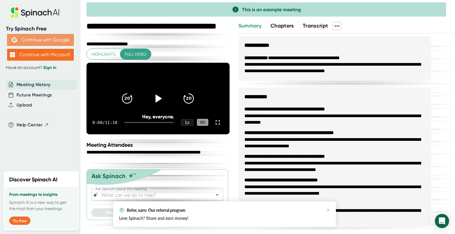
click at [46, 40] on button "Continue with Google" at bounding box center [40, 40] width 67 height 12
click at [328, 210] on icon "button" at bounding box center [328, 210] width 4 height 4
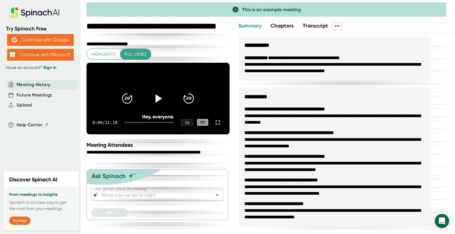
click at [258, 28] on span "Summary" at bounding box center [249, 25] width 23 height 7
click at [284, 26] on span "Chapters" at bounding box center [281, 25] width 23 height 7
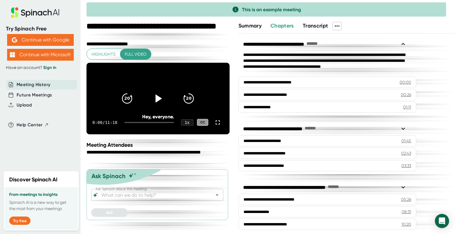
click at [256, 27] on span "Summary" at bounding box center [249, 25] width 23 height 7
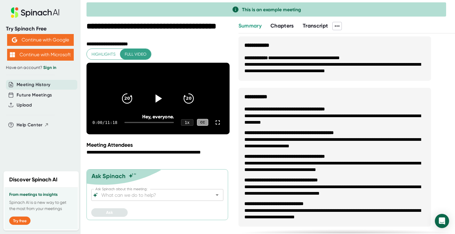
click at [52, 65] on link "Sign in" at bounding box center [49, 67] width 13 height 5
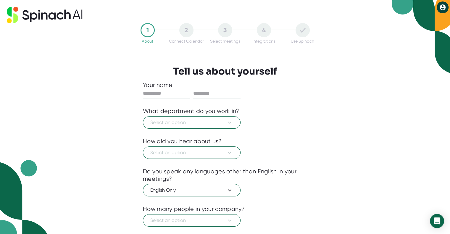
click at [372, 128] on div "1 About 2 Connect Calendar 3 Select meetings 4 Integrations Use Spinach Tell us…" at bounding box center [225, 117] width 450 height 234
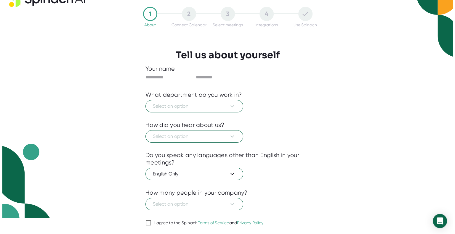
scroll to position [33, 0]
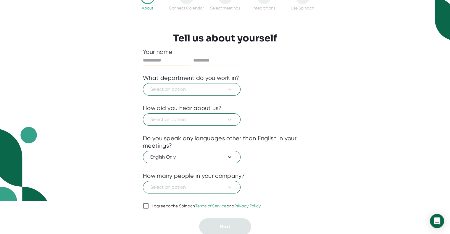
click at [163, 64] on input "text" at bounding box center [166, 60] width 47 height 9
type input "*****"
click at [207, 61] on input "text" at bounding box center [216, 60] width 47 height 9
type input "******"
click at [193, 90] on span "Select an option" at bounding box center [191, 89] width 83 height 7
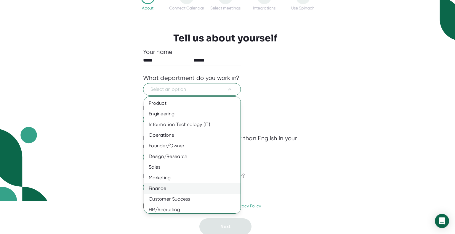
click at [152, 193] on div "Finance" at bounding box center [194, 188] width 101 height 11
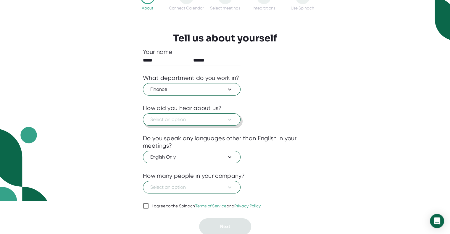
click at [171, 118] on span "Select an option" at bounding box center [191, 119] width 83 height 7
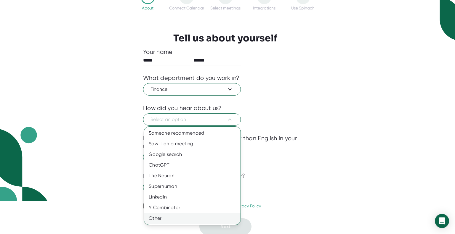
click at [162, 218] on div "Other" at bounding box center [192, 218] width 96 height 11
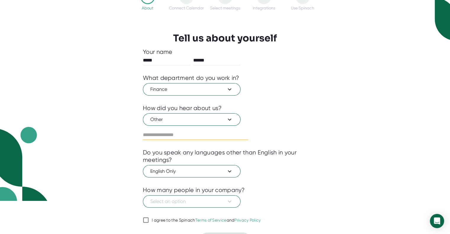
click at [181, 136] on input "text" at bounding box center [195, 134] width 105 height 9
type input "**"
click at [184, 170] on span "English Only" at bounding box center [191, 171] width 83 height 7
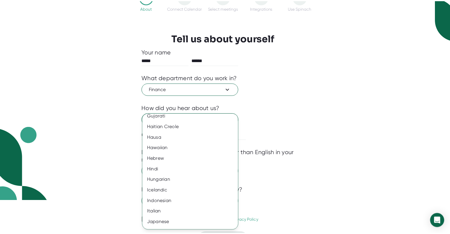
scroll to position [406, 0]
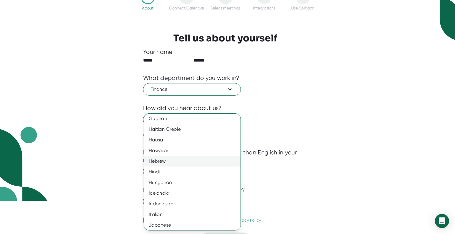
click at [171, 162] on div "Hebrew" at bounding box center [194, 161] width 101 height 11
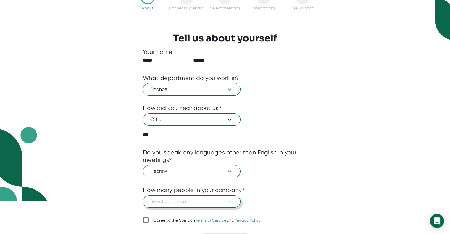
click at [230, 202] on icon at bounding box center [229, 201] width 7 height 7
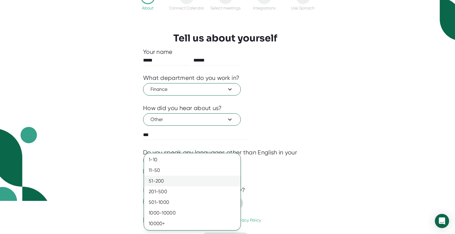
click at [220, 182] on div "51-200" at bounding box center [192, 181] width 96 height 11
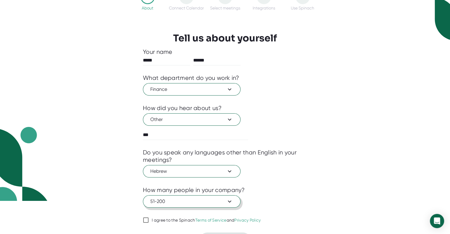
scroll to position [47, 0]
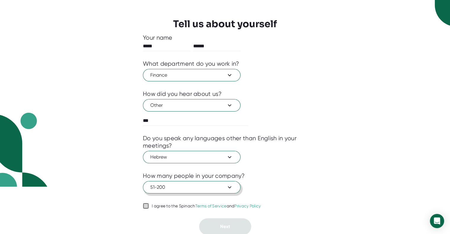
click at [145, 208] on input "I agree to the Spinach Terms of Service and Privacy Policy" at bounding box center [146, 205] width 6 height 7
checkbox input "true"
click at [212, 228] on button "Next" at bounding box center [225, 226] width 52 height 17
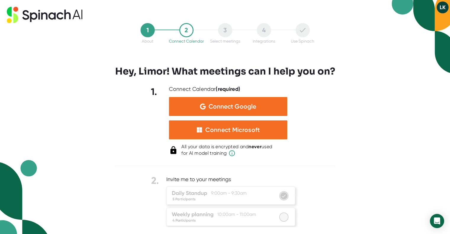
scroll to position [0, 0]
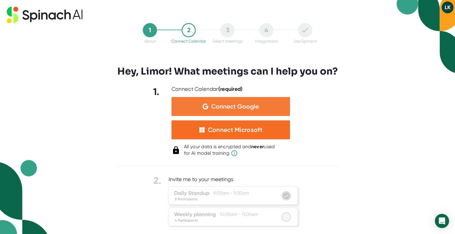
click at [221, 107] on span "Connect Google" at bounding box center [235, 107] width 48 height 6
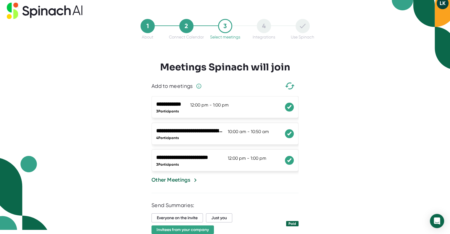
scroll to position [62, 0]
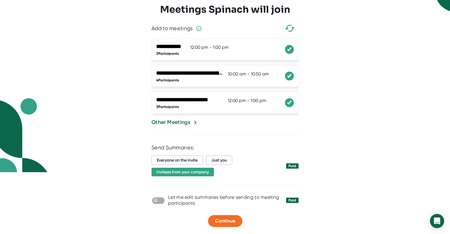
click at [160, 200] on input "checkbox" at bounding box center [155, 200] width 17 height 5
checkbox input "true"
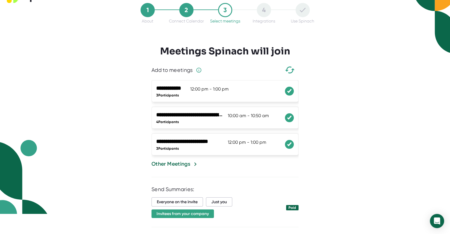
scroll to position [30, 0]
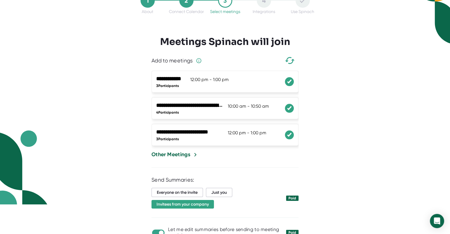
click at [184, 157] on div "Other Meetings" at bounding box center [171, 155] width 39 height 8
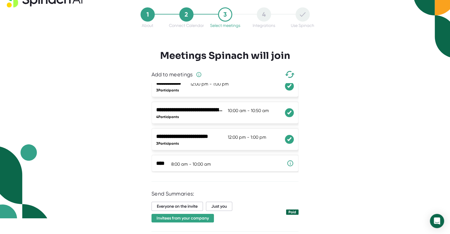
scroll to position [0, 0]
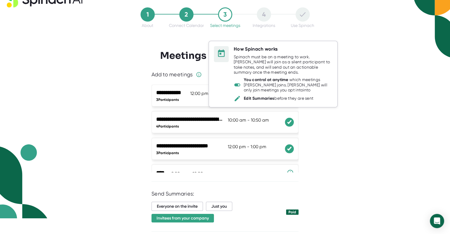
click at [237, 84] on icon at bounding box center [237, 84] width 6 height 3
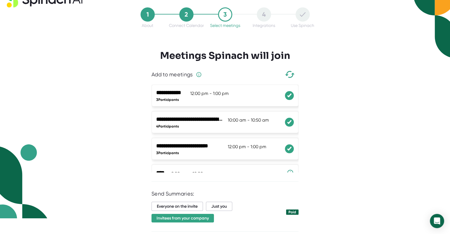
click at [116, 83] on div "**********" at bounding box center [225, 101] width 450 height 234
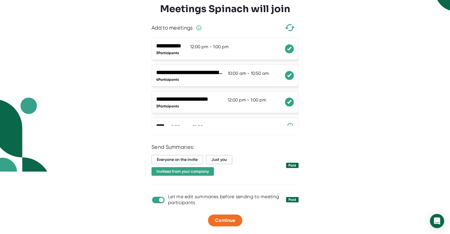
scroll to position [33, 0]
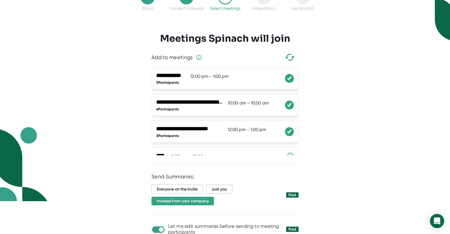
click at [288, 79] on icon at bounding box center [290, 78] width 4 height 3
click at [285, 104] on div at bounding box center [289, 105] width 9 height 9
click at [286, 130] on icon at bounding box center [289, 131] width 6 height 5
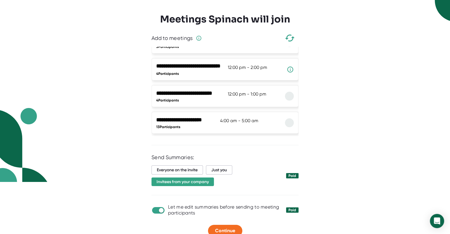
scroll to position [62, 0]
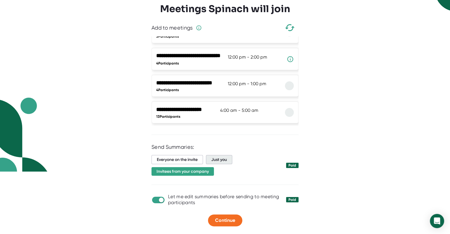
click at [215, 159] on span "Just you" at bounding box center [219, 159] width 26 height 9
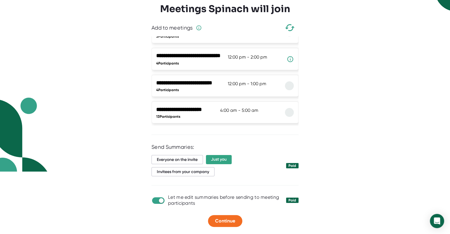
scroll to position [63, 0]
click at [234, 219] on span "Continue" at bounding box center [225, 221] width 20 height 6
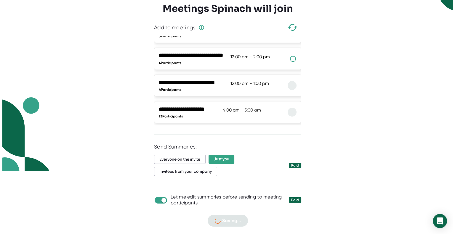
scroll to position [0, 0]
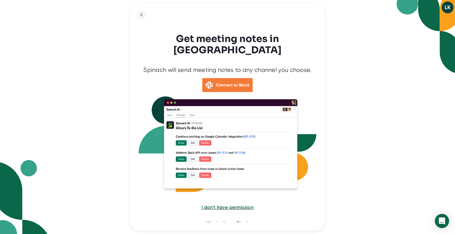
click at [231, 83] on b "Connect to Slack" at bounding box center [233, 85] width 34 height 5
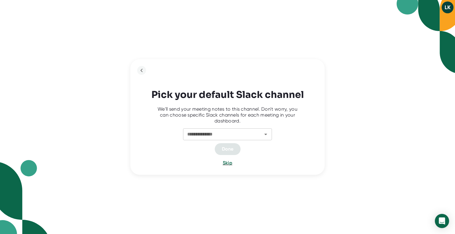
click at [268, 136] on icon "Open" at bounding box center [265, 134] width 7 height 7
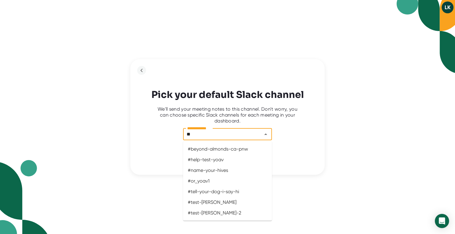
type input "*"
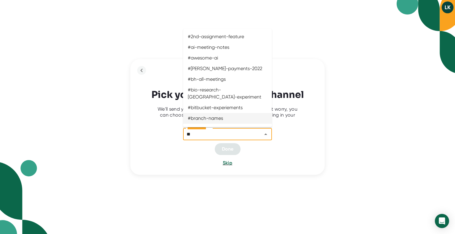
type input "**"
click at [349, 130] on div "**********" at bounding box center [227, 117] width 455 height 234
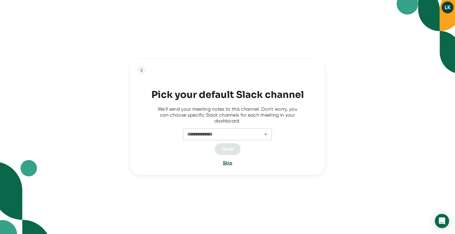
click at [228, 162] on span "Skip" at bounding box center [227, 163] width 9 height 6
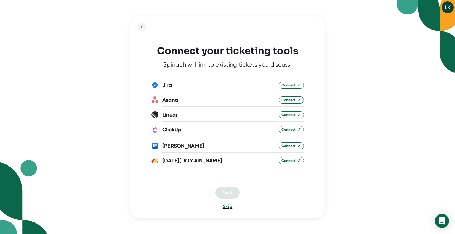
click at [228, 206] on span "Skip" at bounding box center [227, 207] width 9 height 6
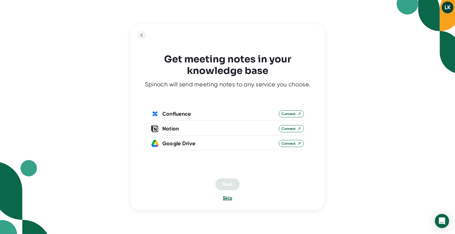
click at [224, 201] on span "Skip" at bounding box center [227, 198] width 9 height 6
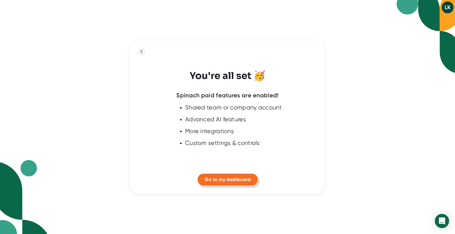
click at [231, 181] on span "Go to my dashboard" at bounding box center [228, 180] width 46 height 6
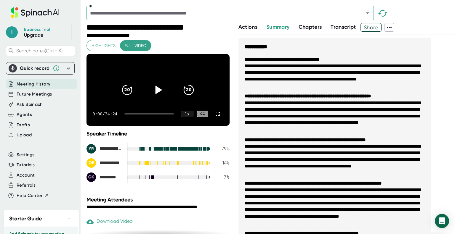
click at [155, 93] on icon at bounding box center [158, 90] width 7 height 9
click at [214, 117] on icon at bounding box center [217, 113] width 7 height 7
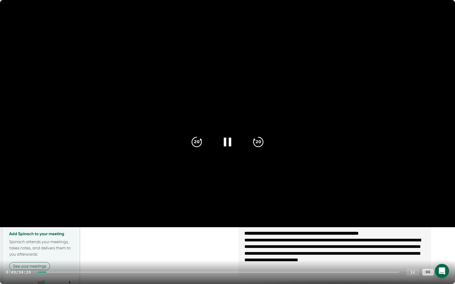
drag, startPoint x: 46, startPoint y: 272, endPoint x: 57, endPoint y: 272, distance: 10.4
click at [57, 234] on div at bounding box center [218, 272] width 361 height 1
click at [229, 141] on icon at bounding box center [226, 142] width 7 height 9
click at [282, 29] on video at bounding box center [227, 113] width 455 height 227
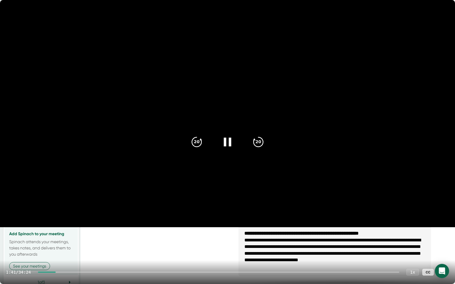
click at [282, 29] on video at bounding box center [227, 113] width 455 height 227
click at [236, 24] on video at bounding box center [227, 113] width 455 height 227
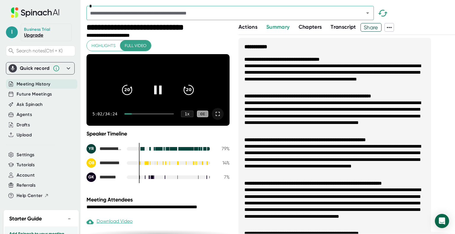
click at [160, 71] on video at bounding box center [157, 89] width 143 height 71
click at [151, 94] on icon at bounding box center [157, 90] width 15 height 15
click at [214, 117] on icon at bounding box center [217, 113] width 7 height 7
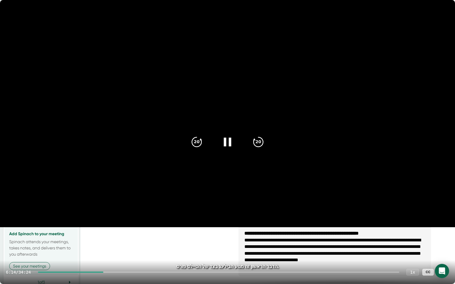
click at [226, 139] on icon at bounding box center [227, 142] width 15 height 15
click at [442, 234] on icon at bounding box center [442, 272] width 7 height 7
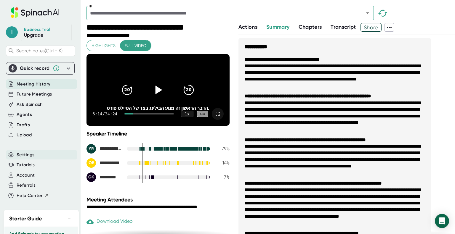
click at [24, 153] on span "Settings" at bounding box center [26, 155] width 18 height 7
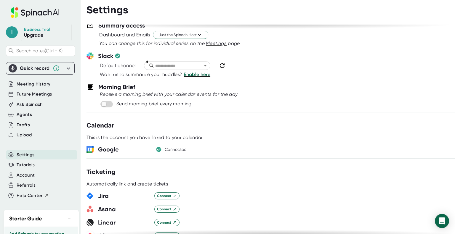
scroll to position [266, 0]
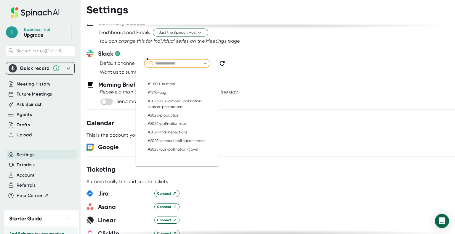
click at [156, 64] on input "text" at bounding box center [179, 63] width 51 height 7
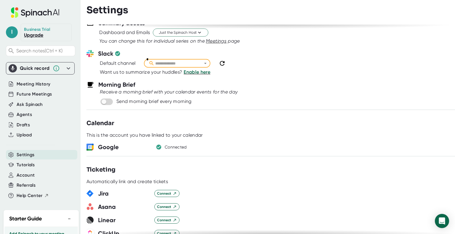
click at [160, 61] on input "text" at bounding box center [179, 63] width 51 height 7
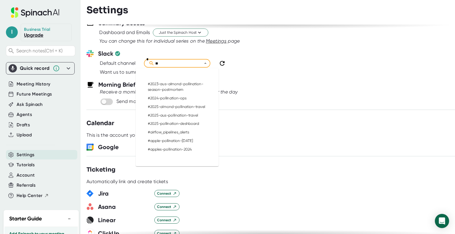
type input "*"
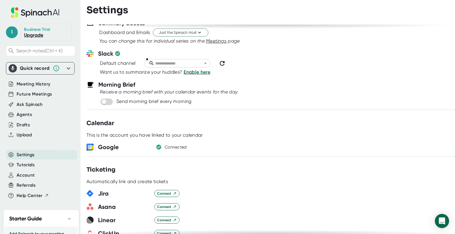
click at [258, 76] on div at bounding box center [270, 78] width 368 height 4
click at [223, 61] on icon at bounding box center [222, 63] width 5 height 5
click at [189, 61] on input "text" at bounding box center [179, 63] width 51 height 7
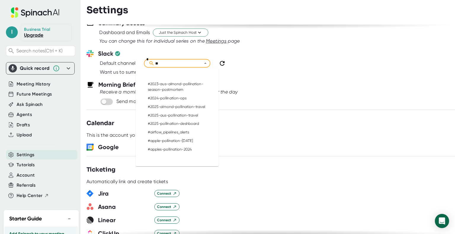
type input "*"
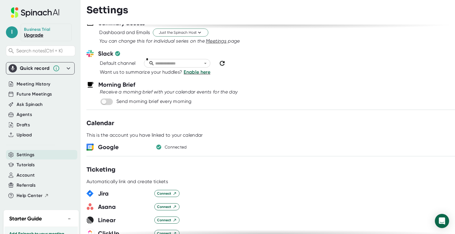
click at [222, 62] on icon at bounding box center [221, 63] width 7 height 7
click at [197, 63] on div at bounding box center [202, 63] width 12 height 7
click at [206, 63] on icon "Open" at bounding box center [205, 63] width 2 height 1
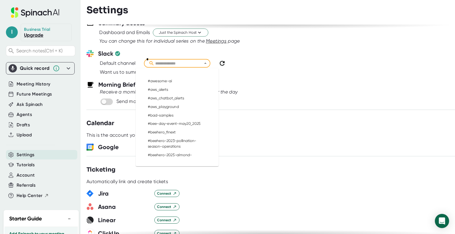
scroll to position [533, 0]
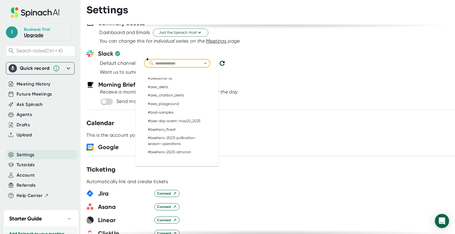
click at [184, 63] on input "text" at bounding box center [179, 63] width 51 height 7
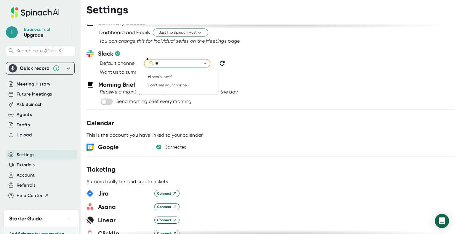
type input "*"
click at [177, 77] on li "Don’t see your channel?" at bounding box center [177, 76] width 66 height 9
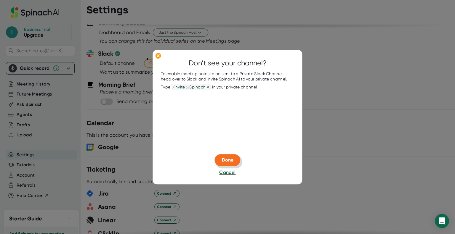
type input "**********"
click at [229, 161] on span "Done" at bounding box center [228, 160] width 12 height 6
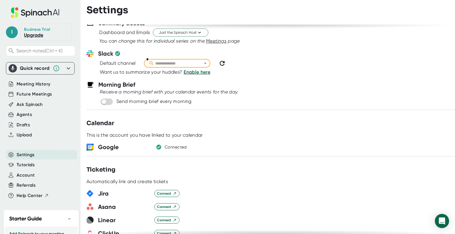
click at [225, 59] on div "Default channel *" at bounding box center [277, 63] width 355 height 11
click at [220, 62] on icon at bounding box center [221, 63] width 7 height 7
click at [197, 64] on div at bounding box center [202, 63] width 12 height 7
click at [205, 62] on icon "Open" at bounding box center [205, 64] width 6 height 6
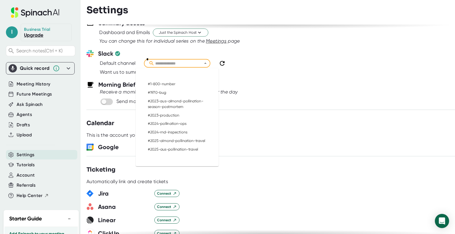
click at [200, 62] on div at bounding box center [202, 63] width 12 height 7
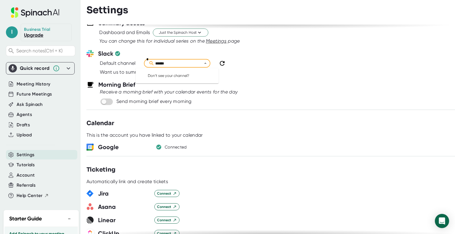
click at [206, 64] on icon "Close" at bounding box center [205, 64] width 6 height 6
click at [189, 65] on input "*****" at bounding box center [179, 63] width 51 height 7
click at [151, 62] on icon at bounding box center [152, 64] width 6 height 6
click at [167, 62] on input "*****" at bounding box center [179, 63] width 51 height 7
click at [205, 62] on icon "Close" at bounding box center [205, 64] width 6 height 6
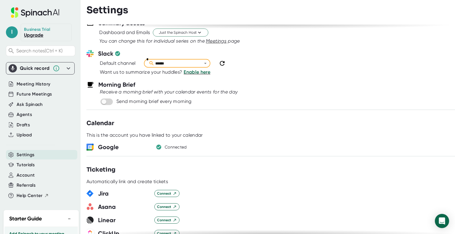
type input "*****"
click at [259, 70] on div "Want us to summarize your huddles? Enable here" at bounding box center [277, 72] width 355 height 7
